Goal: Information Seeking & Learning: Learn about a topic

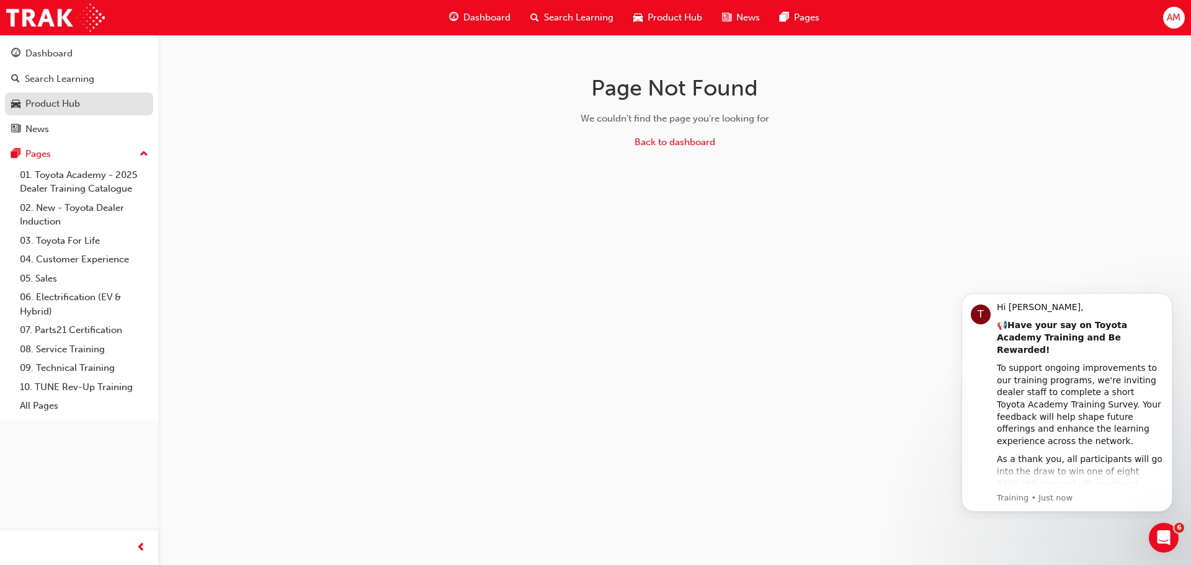
click at [58, 111] on div "Product Hub" at bounding box center [79, 104] width 136 height 16
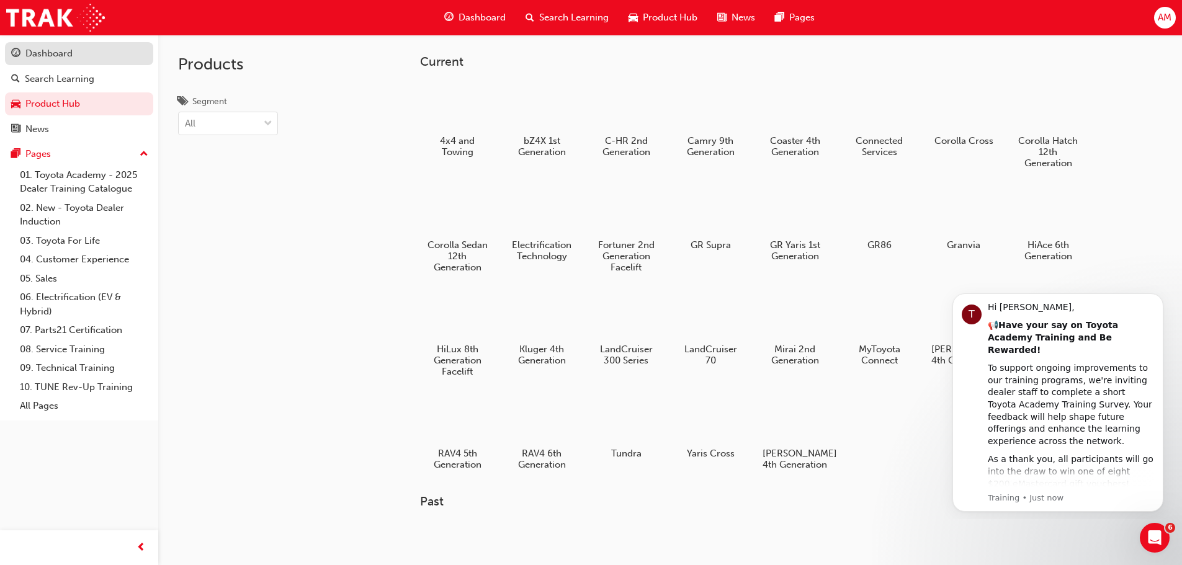
click at [73, 53] on div "Dashboard" at bounding box center [79, 54] width 136 height 16
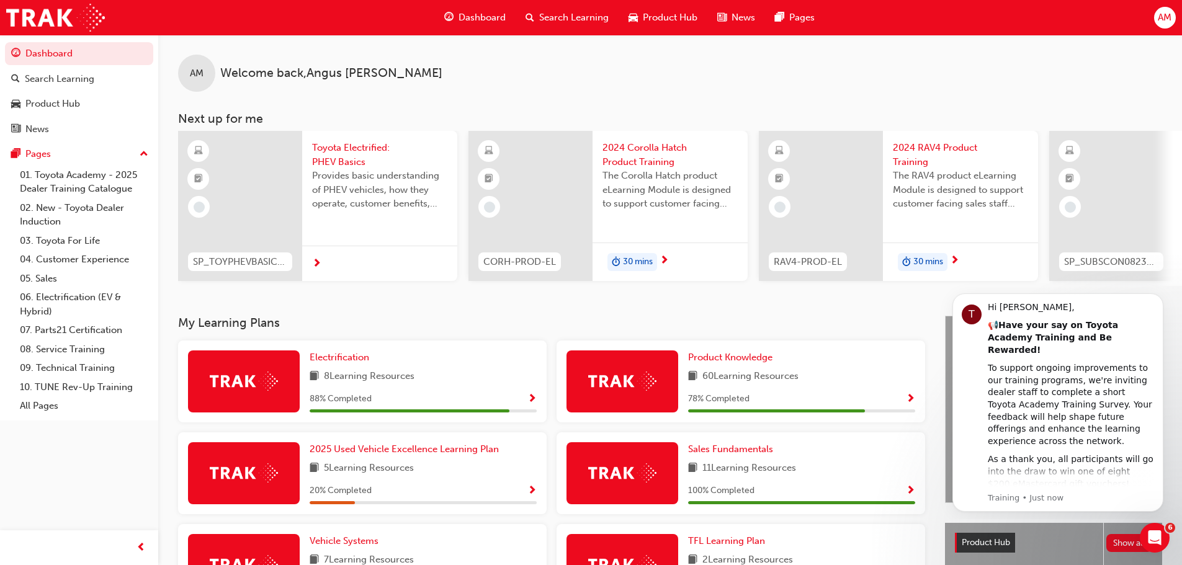
click at [320, 263] on span "next-icon" at bounding box center [316, 264] width 9 height 11
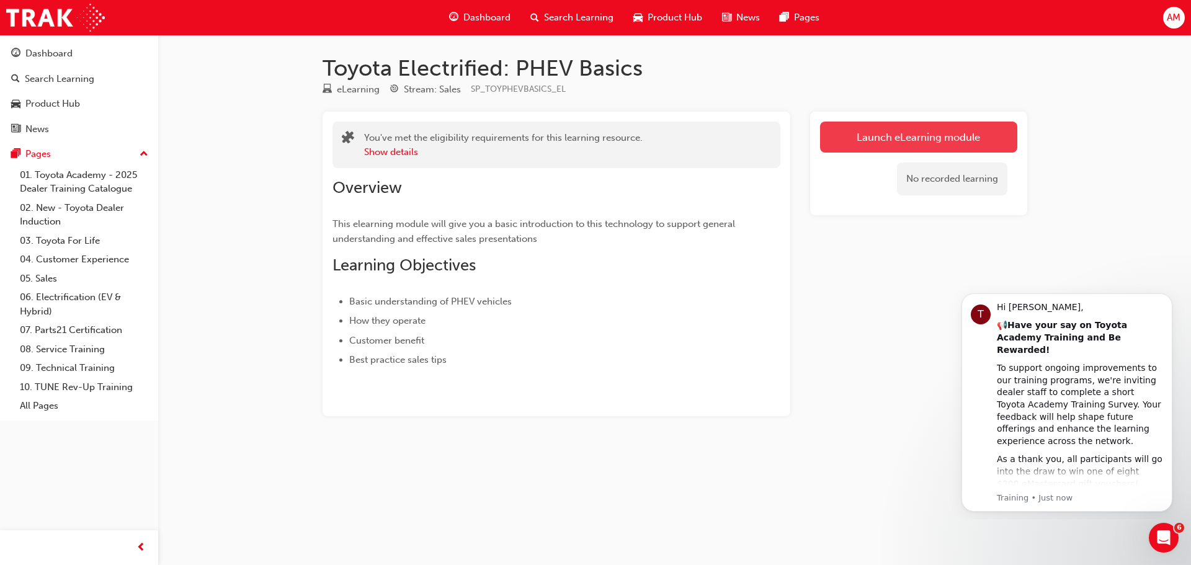
click at [945, 143] on link "Launch eLearning module" at bounding box center [918, 137] width 197 height 31
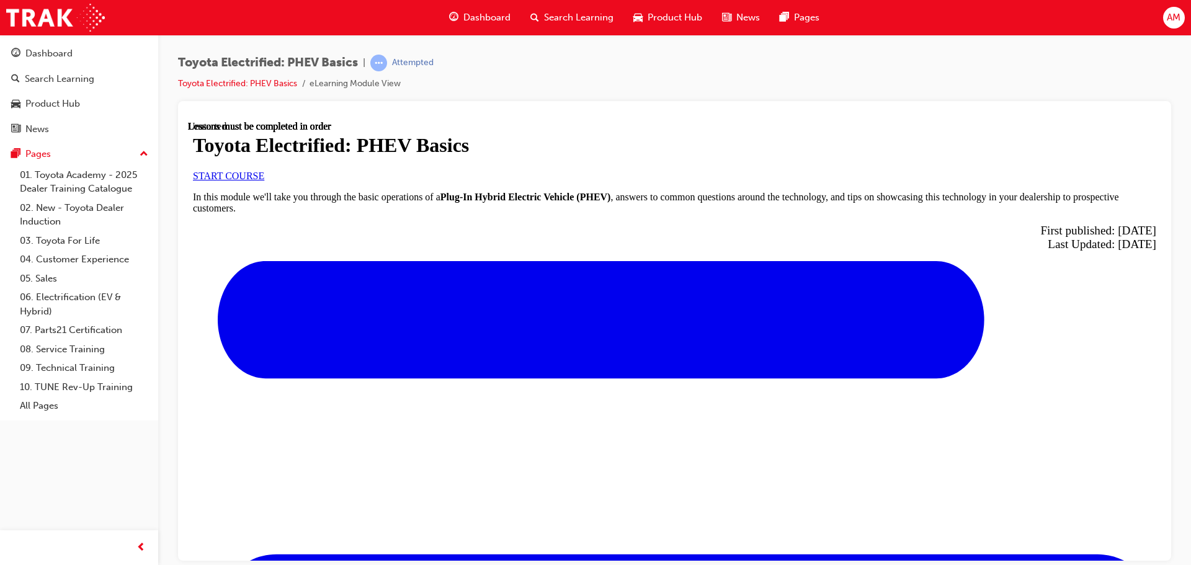
click at [264, 181] on span "START COURSE" at bounding box center [228, 175] width 71 height 11
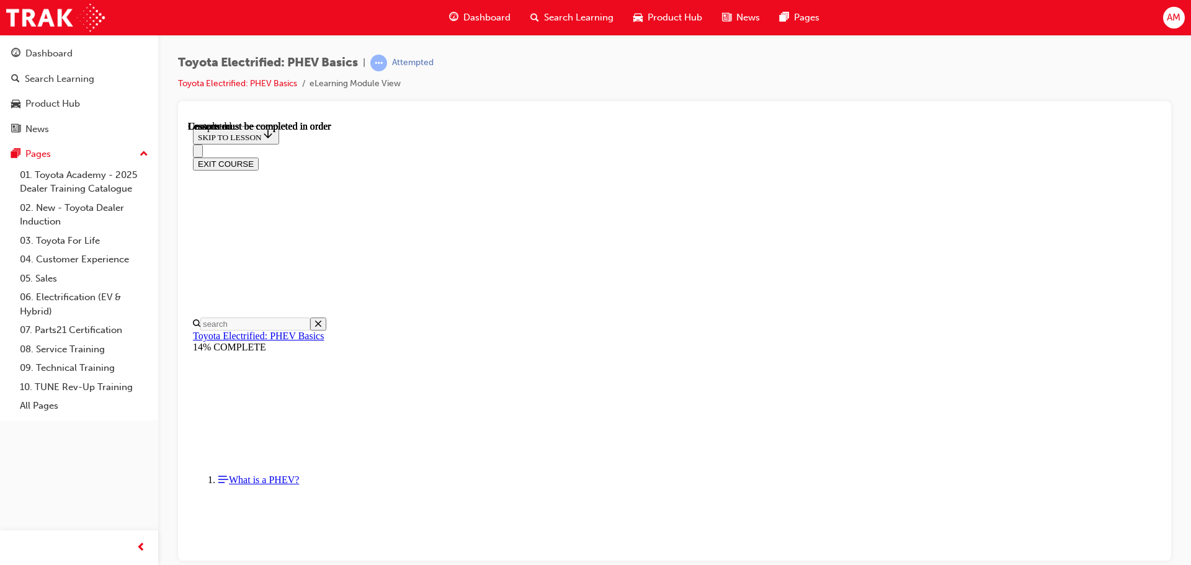
scroll to position [870, 0]
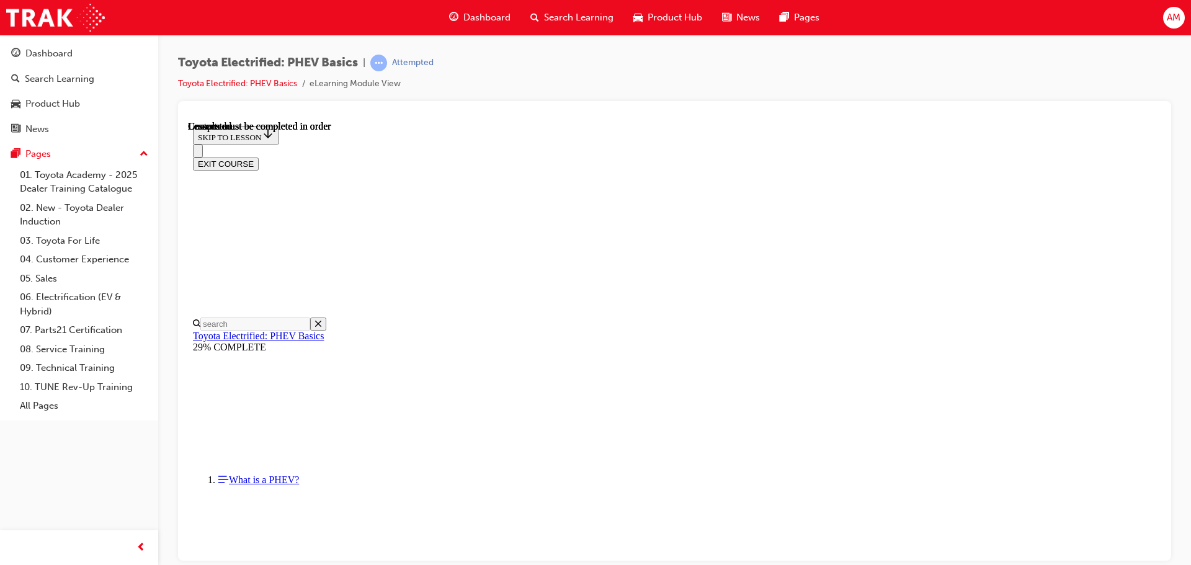
scroll to position [252, 0]
drag, startPoint x: 813, startPoint y: 308, endPoint x: 848, endPoint y: 310, distance: 35.4
